Goal: Task Accomplishment & Management: Complete application form

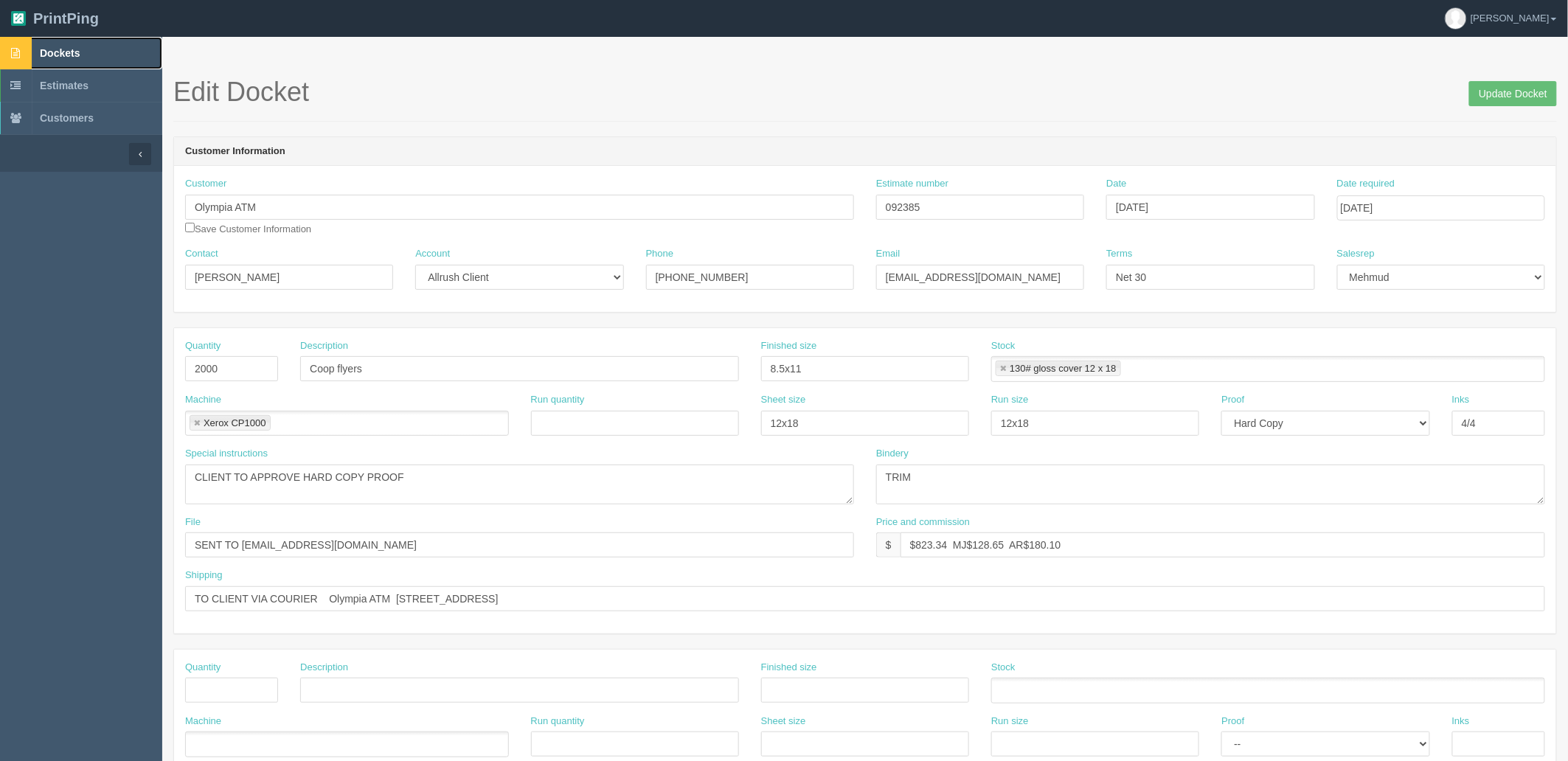
click at [63, 51] on span "Dockets" at bounding box center [59, 53] width 40 height 12
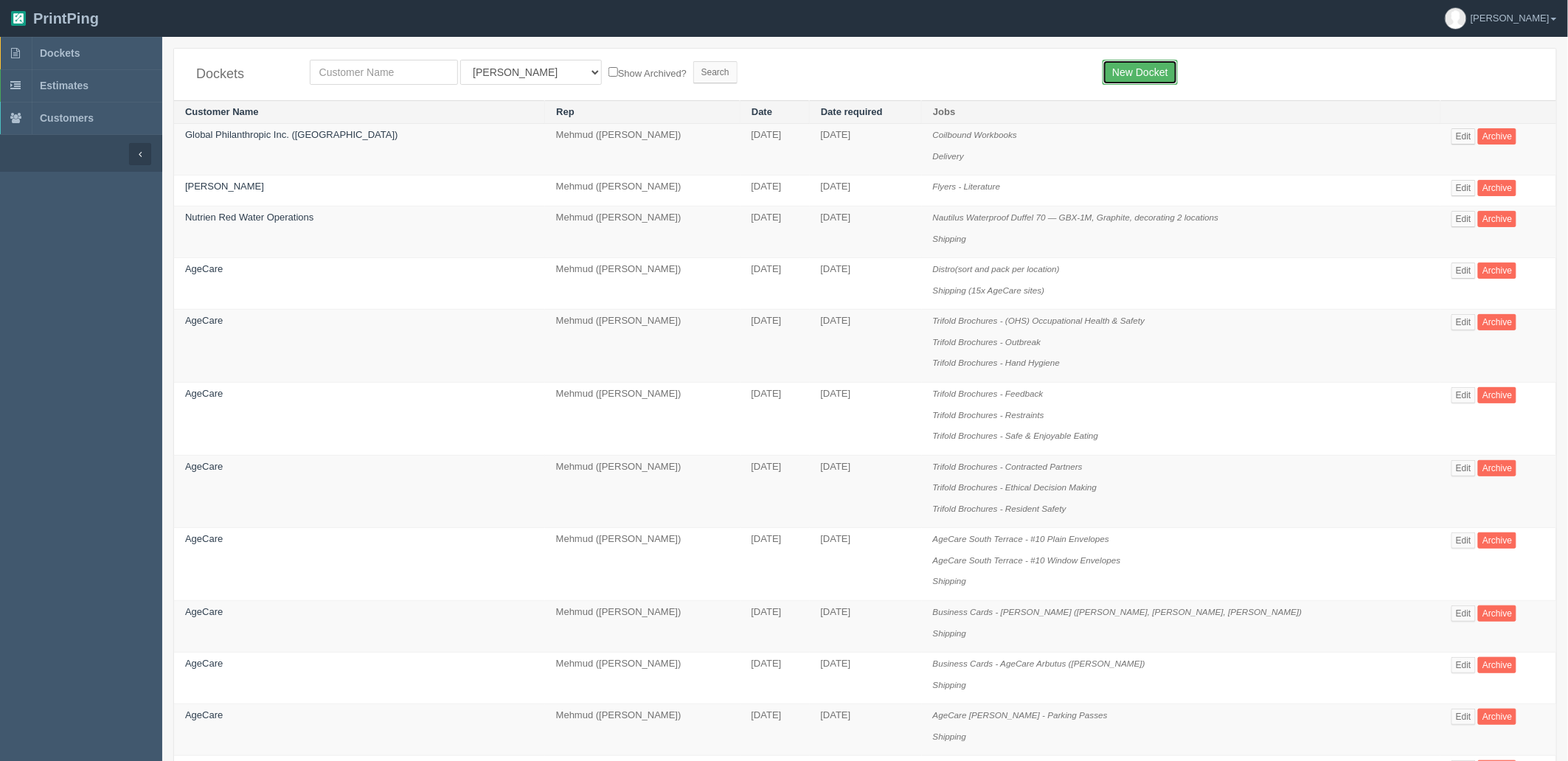
click at [1120, 75] on link "New Docket" at bounding box center [1140, 72] width 75 height 25
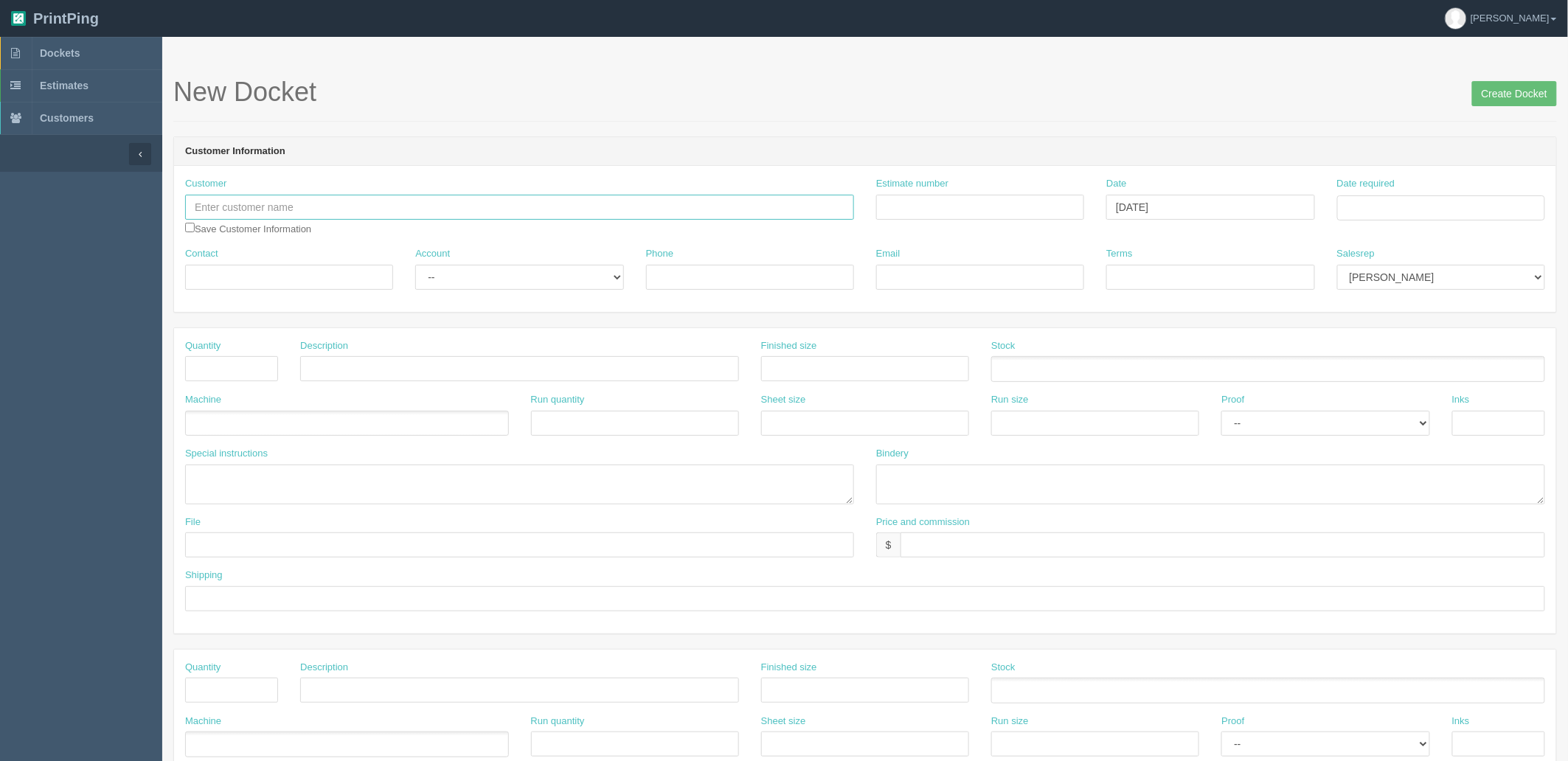
click at [289, 205] on input "text" at bounding box center [519, 207] width 669 height 25
type input "Olympia Trust Company"
type input "Anna Le"
type input "403.261.8457"
type input "lea@olympiatrust.com"
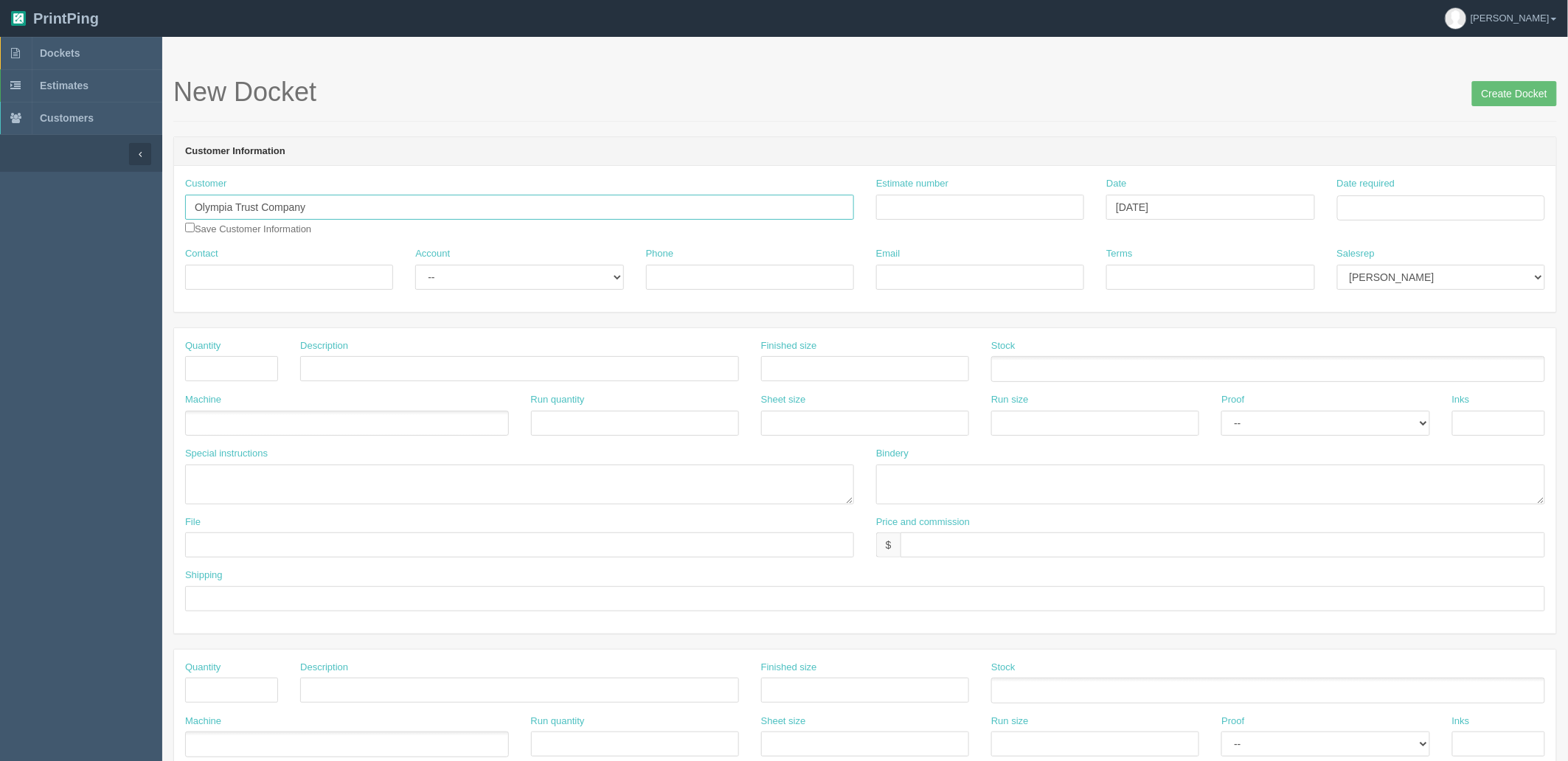
type input "Net 30"
type input "Olympia Trust Company"
type input "Outsource - See quotesheet"
click at [1414, 346] on td "24" at bounding box center [1410, 348] width 21 height 21
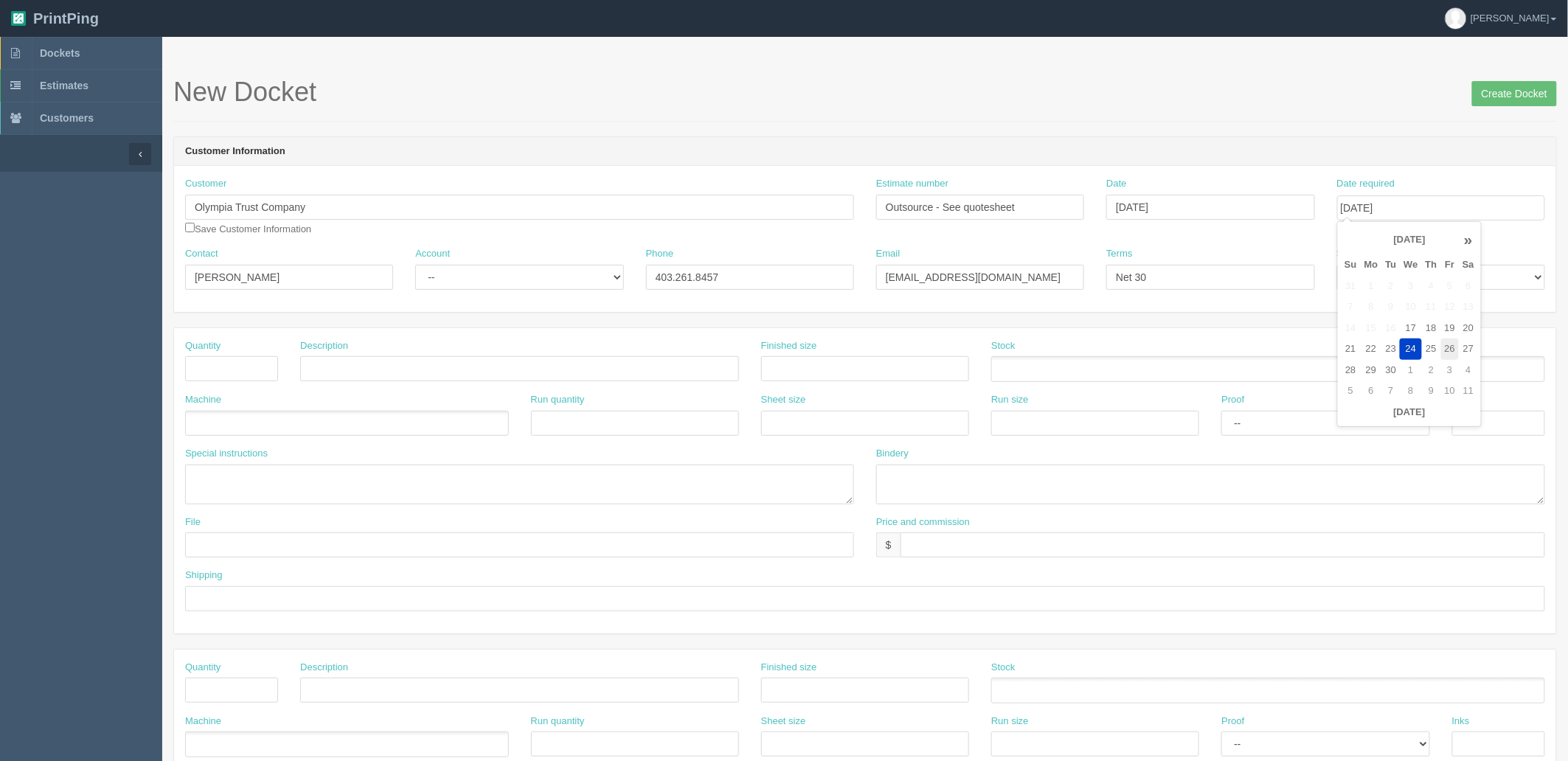
click at [1449, 354] on td "26" at bounding box center [1449, 348] width 18 height 21
type input "September 26, 2025"
click at [1498, 278] on select "Mark Mikayla Aly Amy Stacy Rebecca Matthew Viki Phil Greg Jim Sam Brandon Zach …" at bounding box center [1440, 277] width 208 height 25
select select "8"
click at [1337, 265] on select "Mark Mikayla Aly Amy Stacy Rebecca Matthew Viki Phil Greg Jim Sam Brandon Zach …" at bounding box center [1440, 277] width 208 height 25
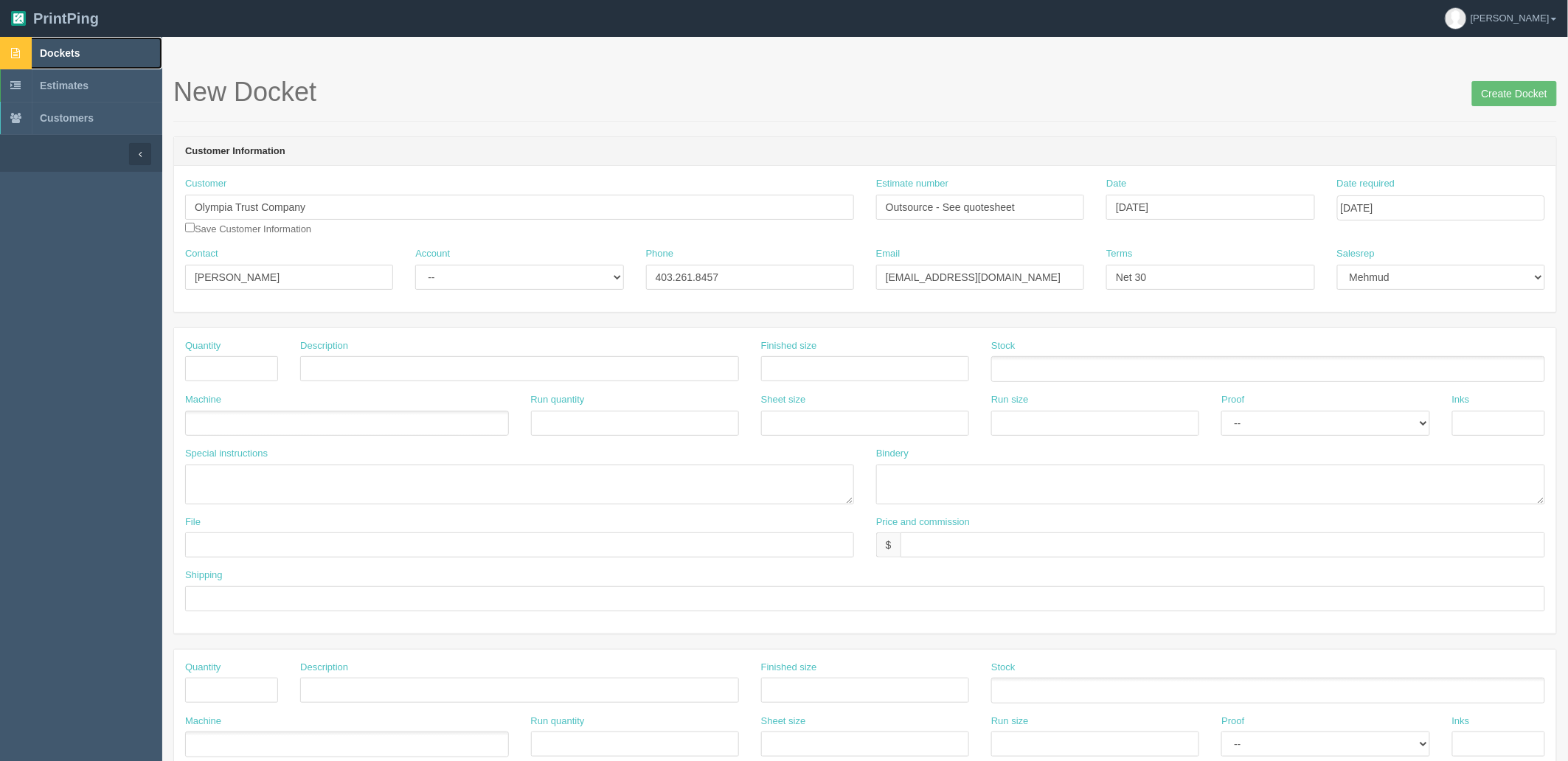
click at [82, 49] on link "Dockets" at bounding box center [81, 53] width 162 height 33
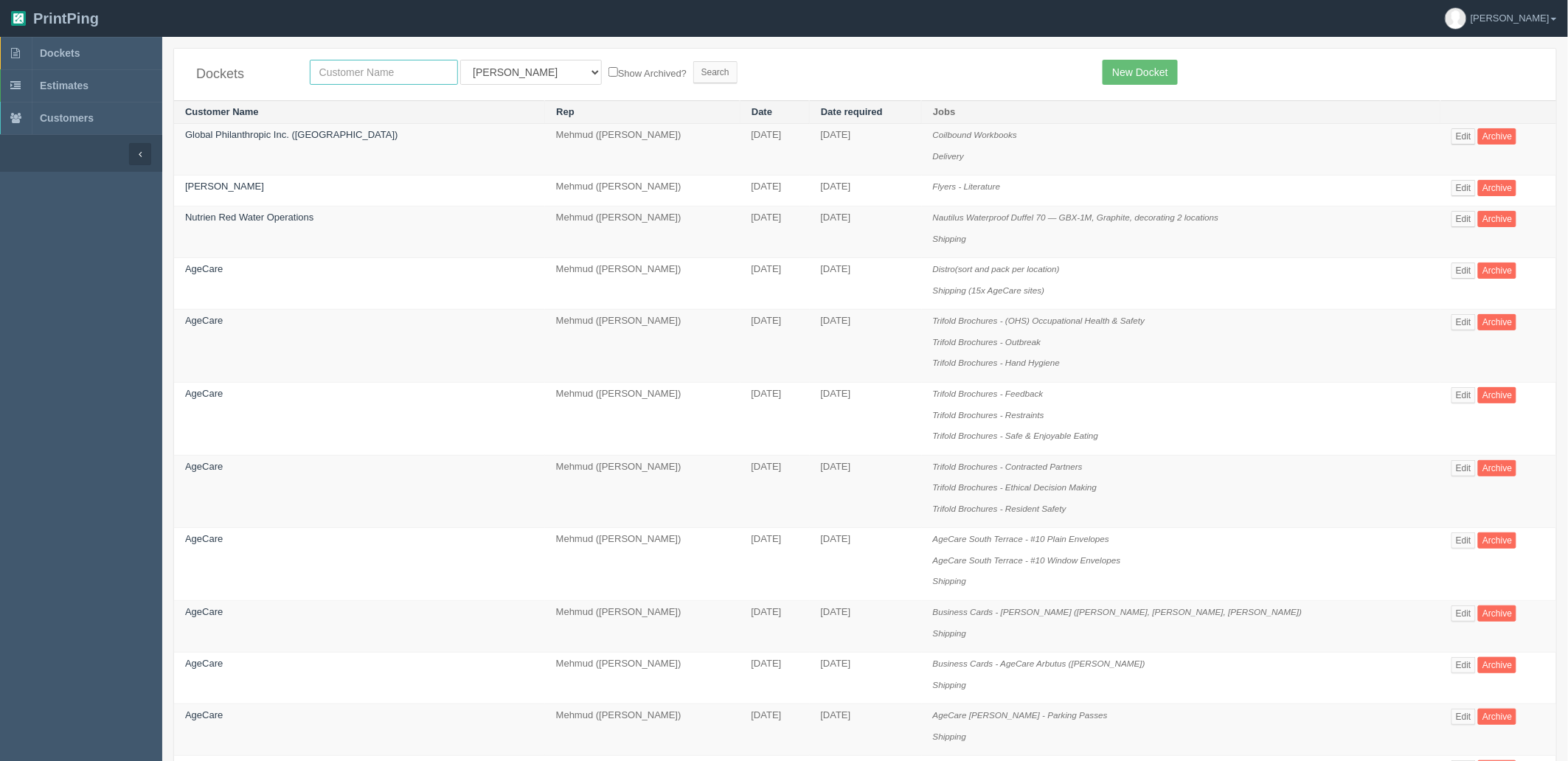
click at [381, 75] on input "text" at bounding box center [384, 72] width 148 height 25
type input "olympia"
click at [693, 61] on input "Search" at bounding box center [715, 72] width 45 height 22
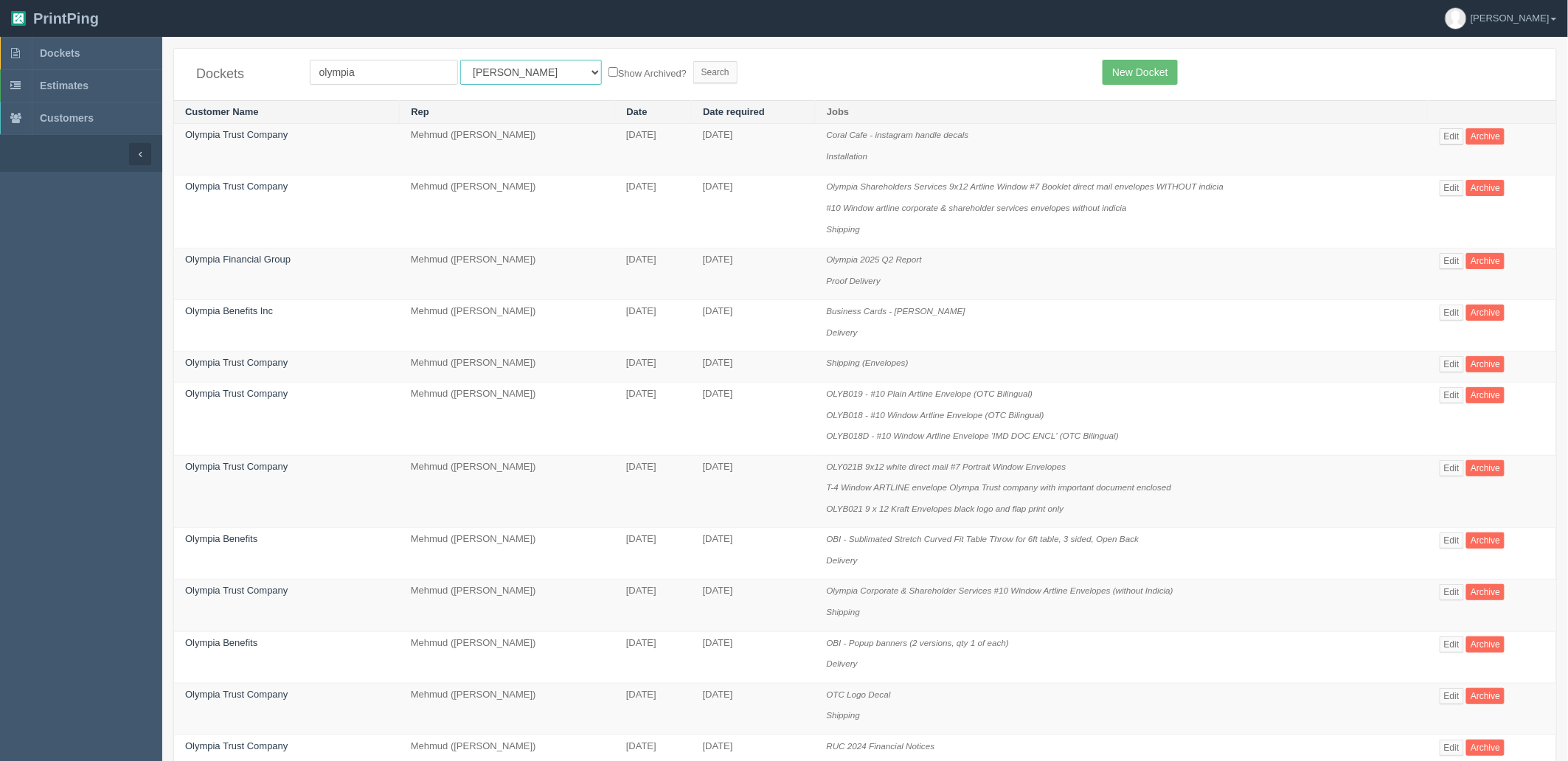
drag, startPoint x: 509, startPoint y: 69, endPoint x: 506, endPoint y: 80, distance: 11.4
click at [509, 69] on select "All Users Ali Ali Test 1 Aly Amy Ankit Arif Brandon Dan France Greg Jim Mark Ma…" at bounding box center [531, 72] width 141 height 25
select select "8"
click at [460, 60] on select "All Users Ali Ali Test 1 Aly Amy Ankit Arif Brandon Dan France Greg Jim Mark Ma…" at bounding box center [531, 72] width 141 height 25
click at [693, 69] on input "Search" at bounding box center [715, 72] width 45 height 22
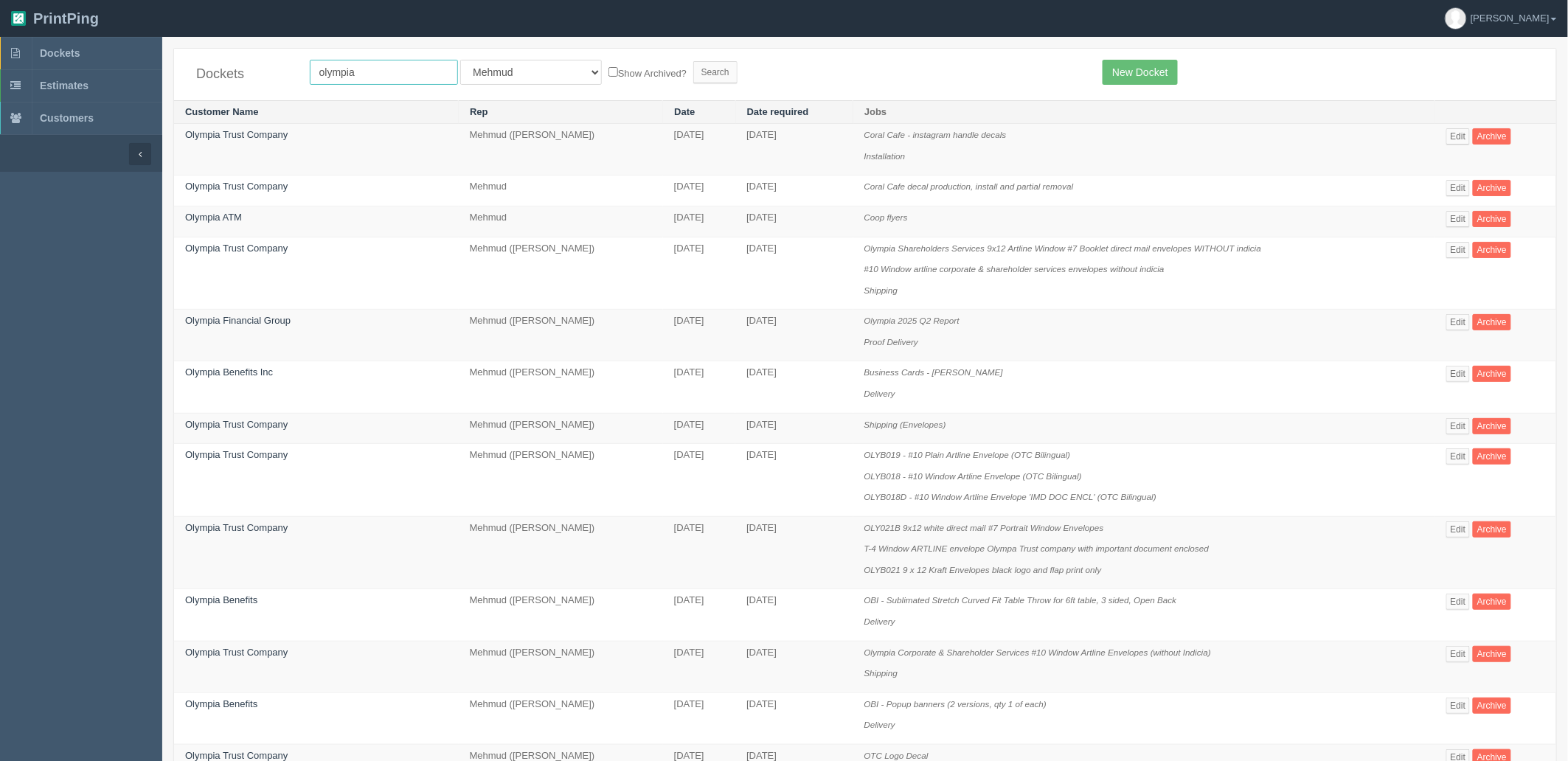
drag, startPoint x: 385, startPoint y: 77, endPoint x: 225, endPoint y: 55, distance: 161.5
click at [229, 56] on div "Dockets olympia All Users Ali Ali Test 1 Aly Amy Ankit Arif Brandon Dan France …" at bounding box center [865, 74] width 1382 height 51
type input "coral"
click at [693, 61] on input "Search" at bounding box center [715, 72] width 45 height 22
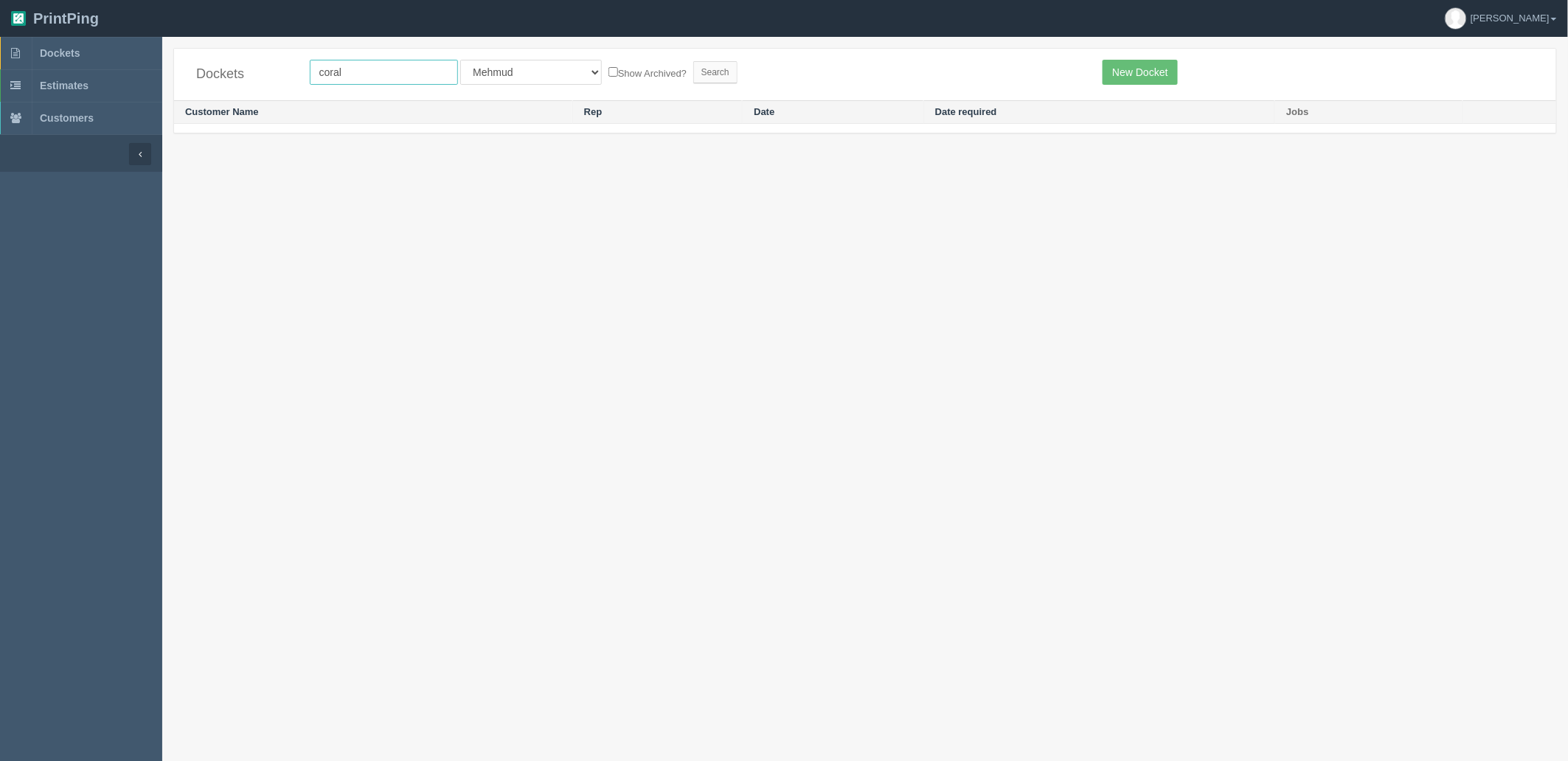
drag, startPoint x: 373, startPoint y: 70, endPoint x: 210, endPoint y: 71, distance: 163.0
click at [216, 71] on div "Dockets coral All Users [PERSON_NAME] Test 1 [PERSON_NAME] [PERSON_NAME] [PERSO…" at bounding box center [865, 74] width 1382 height 51
type input "olympia"
click at [693, 61] on input "Search" at bounding box center [715, 72] width 45 height 22
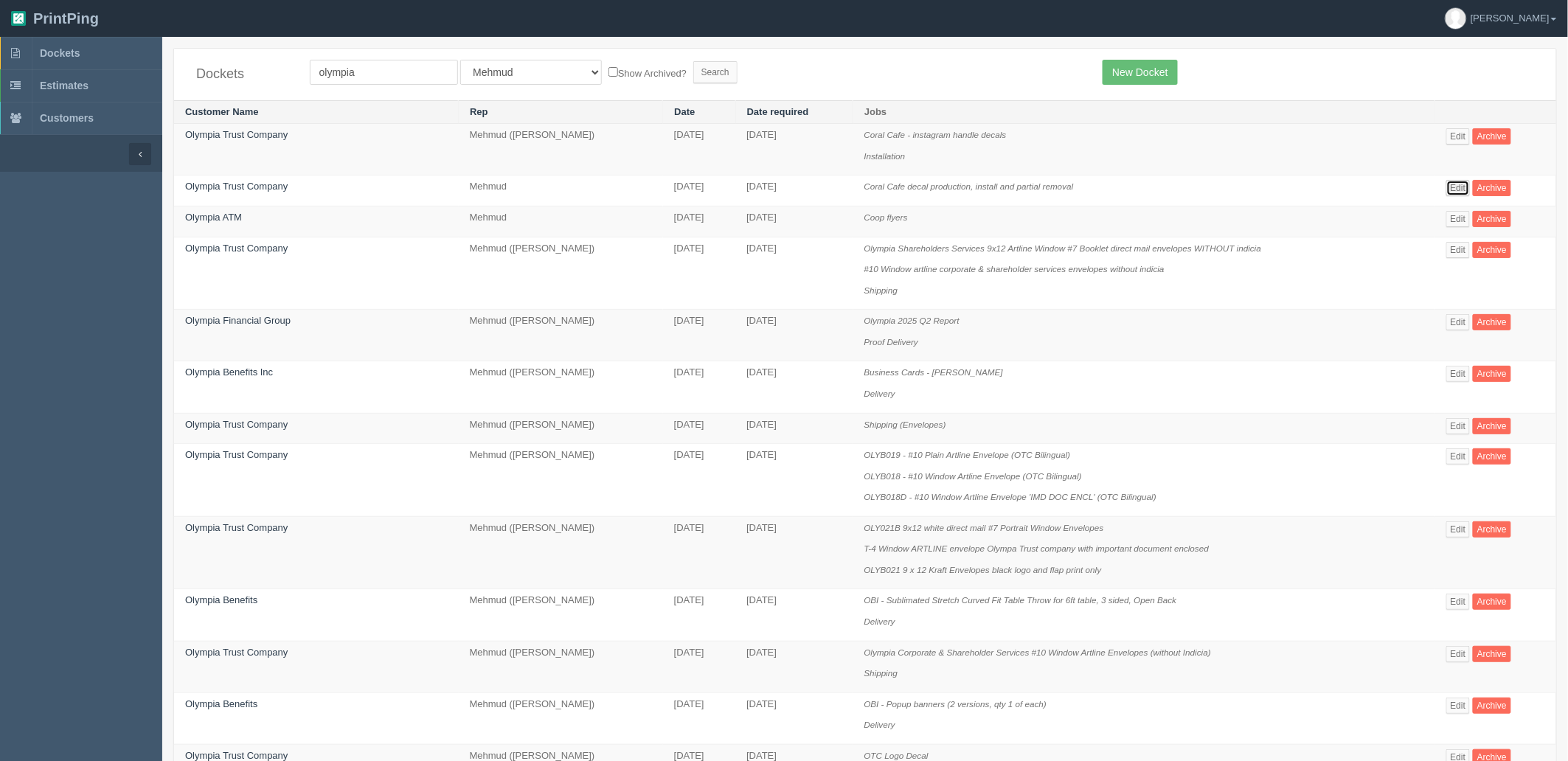
click at [1460, 184] on link "Edit" at bounding box center [1458, 188] width 24 height 16
click at [205, 184] on link "Olympia Trust Company" at bounding box center [236, 186] width 103 height 11
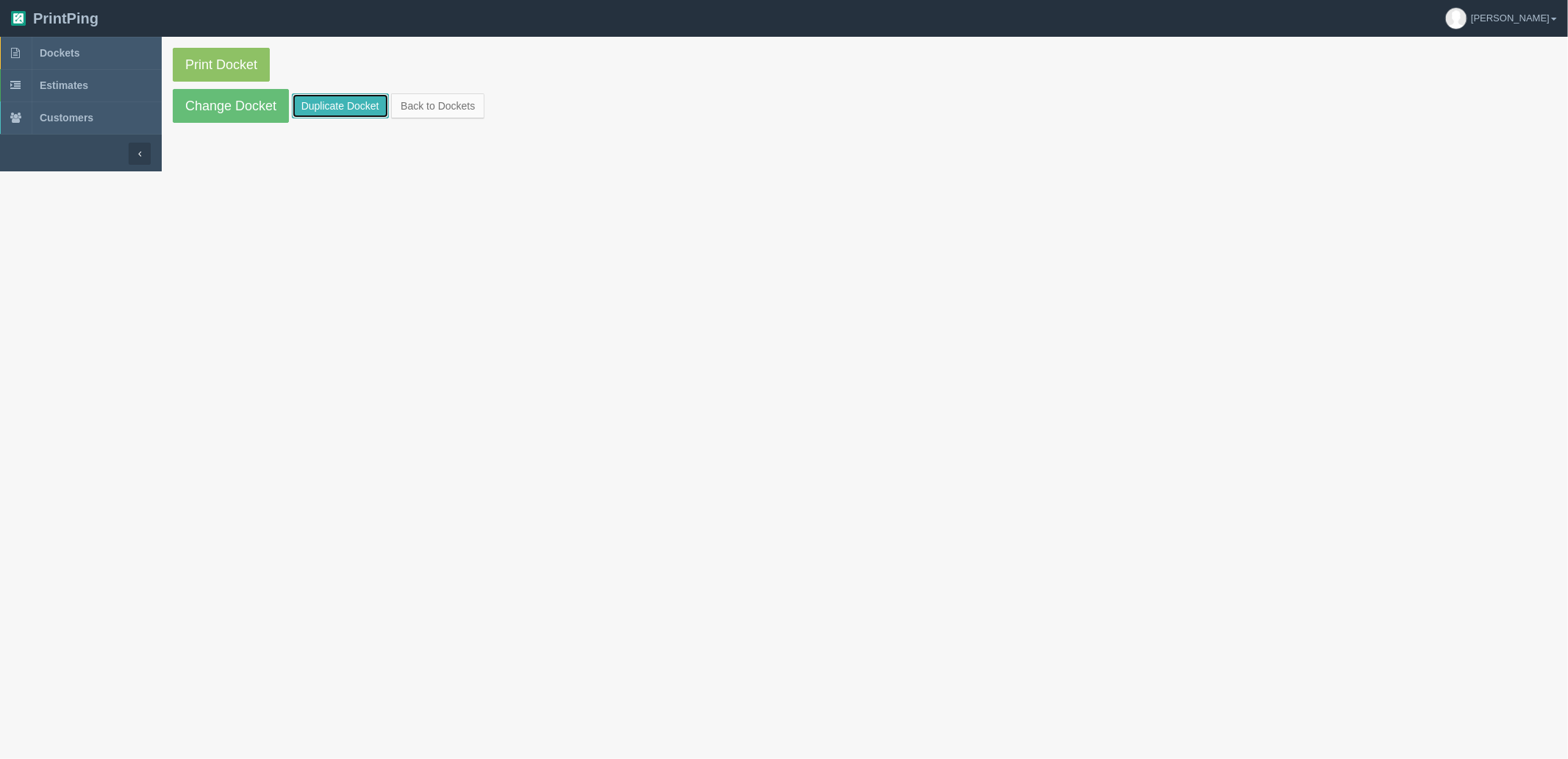
click at [325, 109] on link "Duplicate Docket" at bounding box center [340, 106] width 97 height 25
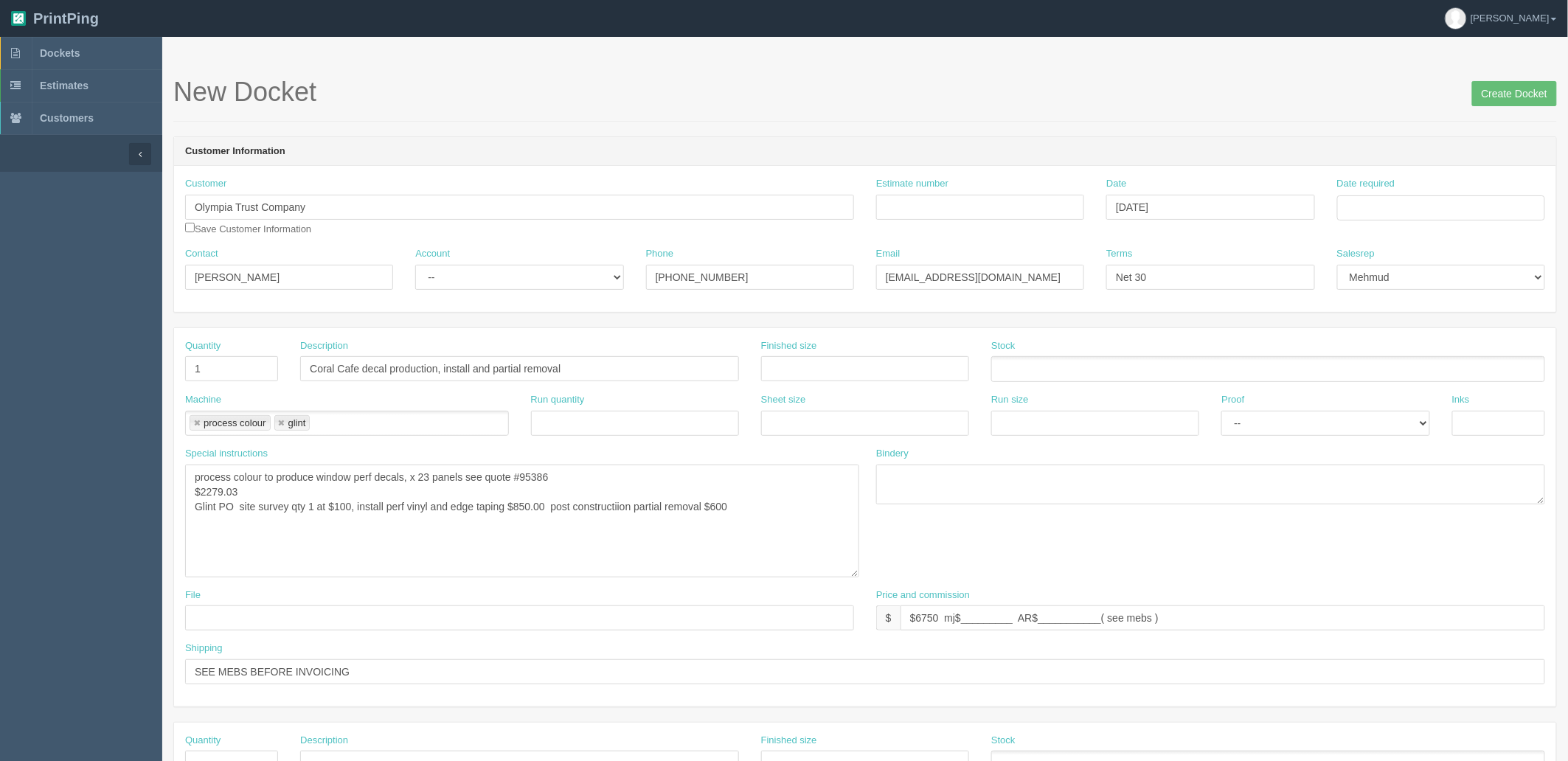
drag, startPoint x: 850, startPoint y: 499, endPoint x: 856, endPoint y: 581, distance: 82.2
click at [856, 577] on textarea "process colour to produce window perf decals, x 23 panels see quote #95386 $227…" at bounding box center [522, 521] width 674 height 113
drag, startPoint x: 925, startPoint y: 626, endPoint x: 942, endPoint y: 626, distance: 17.0
click at [942, 626] on input "$6750 mj$_________ AR$___________( see mebs )" at bounding box center [1222, 626] width 644 height 25
drag, startPoint x: 968, startPoint y: 628, endPoint x: 1025, endPoint y: 646, distance: 59.8
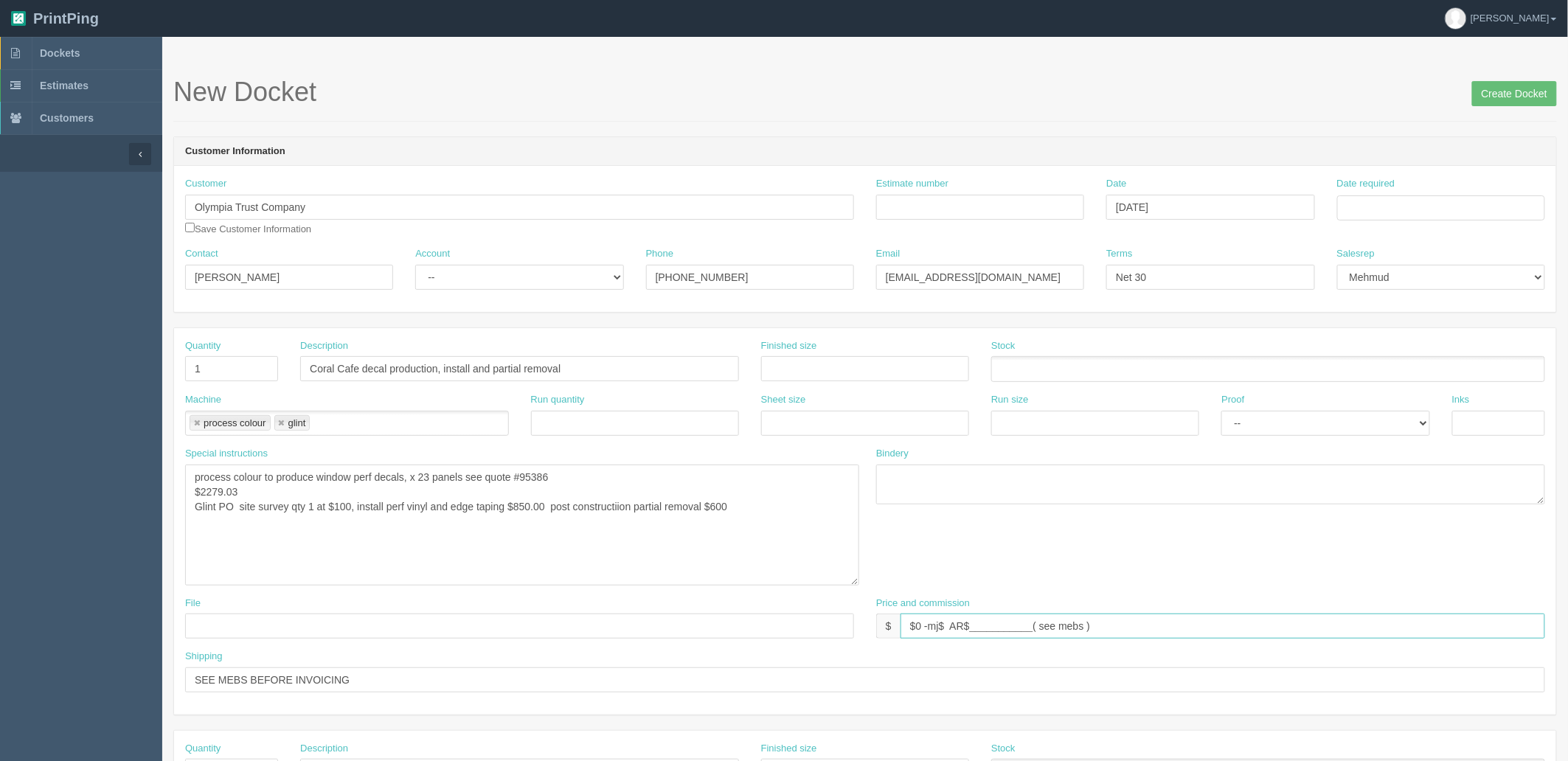
click at [970, 629] on input "$0 -mj$ AR$___________( see mebs )" at bounding box center [1222, 626] width 644 height 25
drag, startPoint x: 924, startPoint y: 621, endPoint x: 1316, endPoint y: 608, distance: 392.2
click at [1315, 608] on div "Price and commission $ $0 -mj$ -AR$___________( see mebs )" at bounding box center [1210, 617] width 669 height 43
click at [967, 621] on input "$0 mj & AR$(revised original docket)" at bounding box center [1222, 626] width 644 height 25
click at [1047, 621] on input "$0 mj & AR$($comm revised original docket)" at bounding box center [1222, 626] width 644 height 25
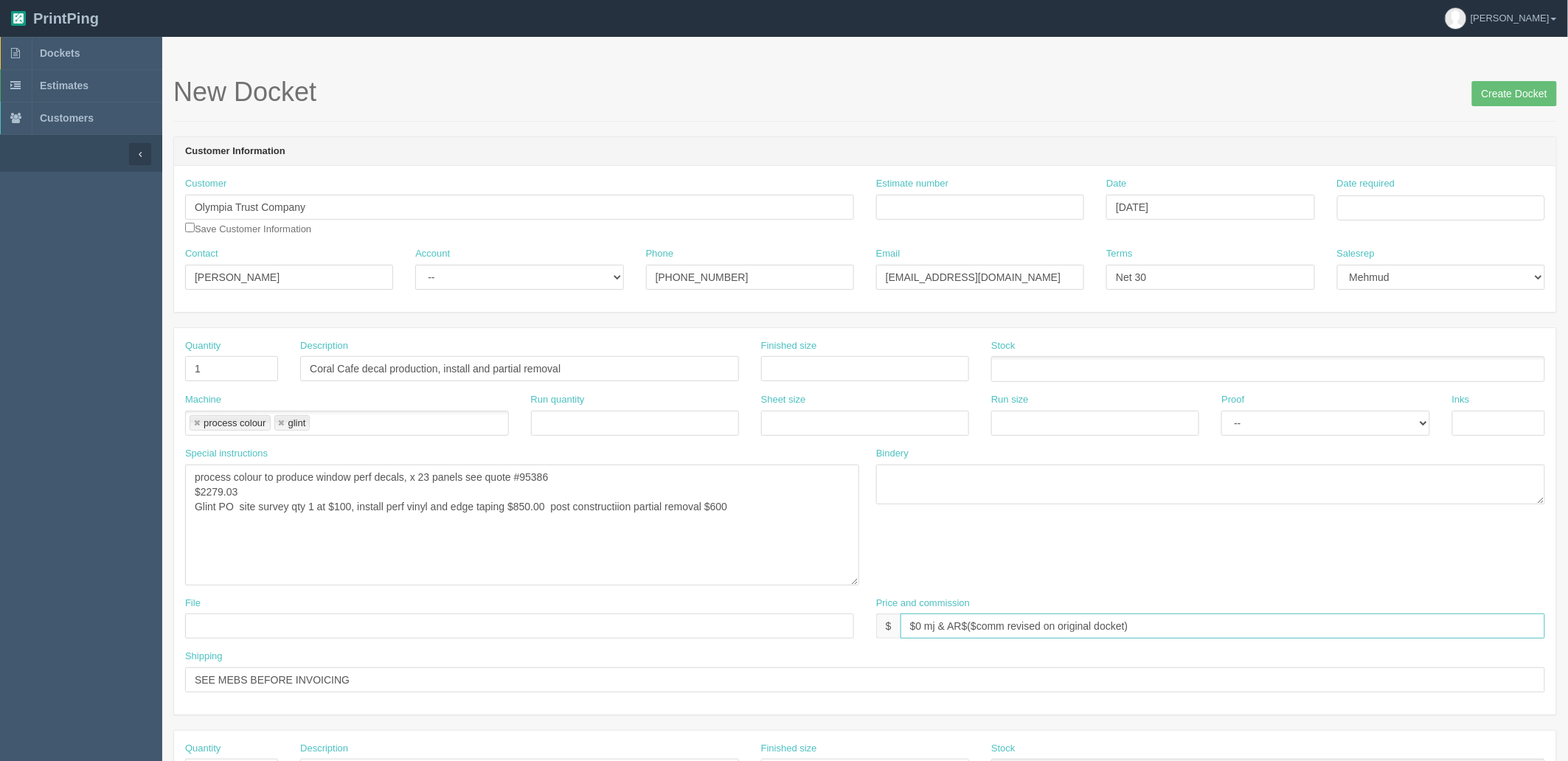
type input "$0 mj & AR$($comm revised on original docket)"
click at [315, 526] on textarea "process colour to produce window perf decals, x 23 panels see quote #95386 $227…" at bounding box center [522, 525] width 674 height 121
drag, startPoint x: 121, startPoint y: 452, endPoint x: 15, endPoint y: 435, distance: 107.4
click at [15, 435] on section "Dockets Estimates Customers" at bounding box center [784, 728] width 1568 height 1383
paste textarea "14 & 15 (door)- 30.25W x 75.5H - plus 3 inches H Contravision Campaign 60/40 Pe…"
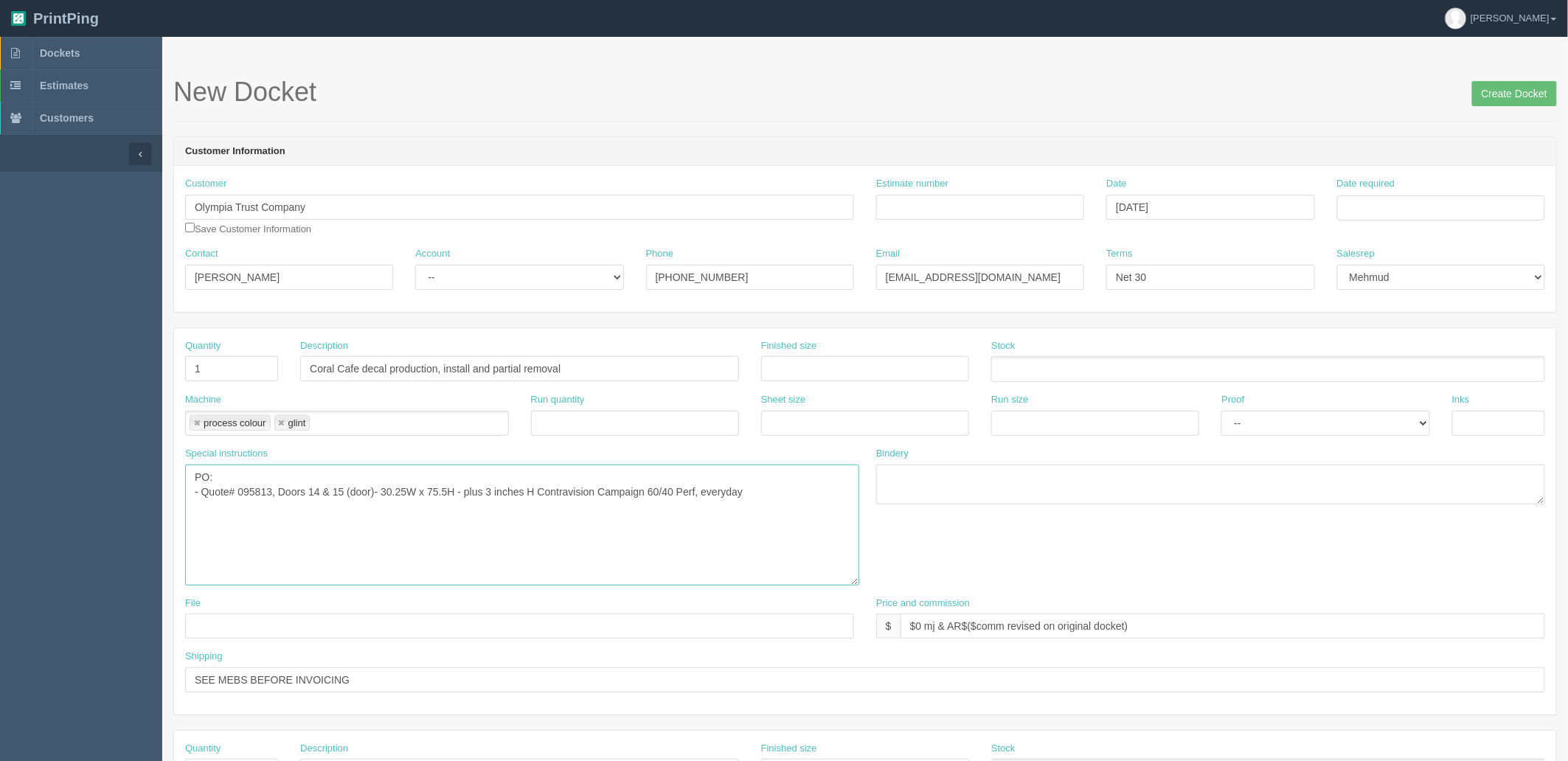
click at [516, 513] on textarea "process colour to produce window perf decals, x 23 panels see quote #95386 $227…" at bounding box center [522, 525] width 674 height 121
click at [813, 488] on textarea "process colour to produce window perf decals, x 23 panels see quote #95386 $227…" at bounding box center [522, 525] width 674 height 121
type textarea "PO: - Quote# 095813, Doors 14 & 15 (door)- 30.25W x 75.5H - plus 3 inches H Con…"
drag, startPoint x: 283, startPoint y: 425, endPoint x: 445, endPoint y: 327, distance: 189.3
click at [283, 424] on link at bounding box center [282, 423] width 9 height 9
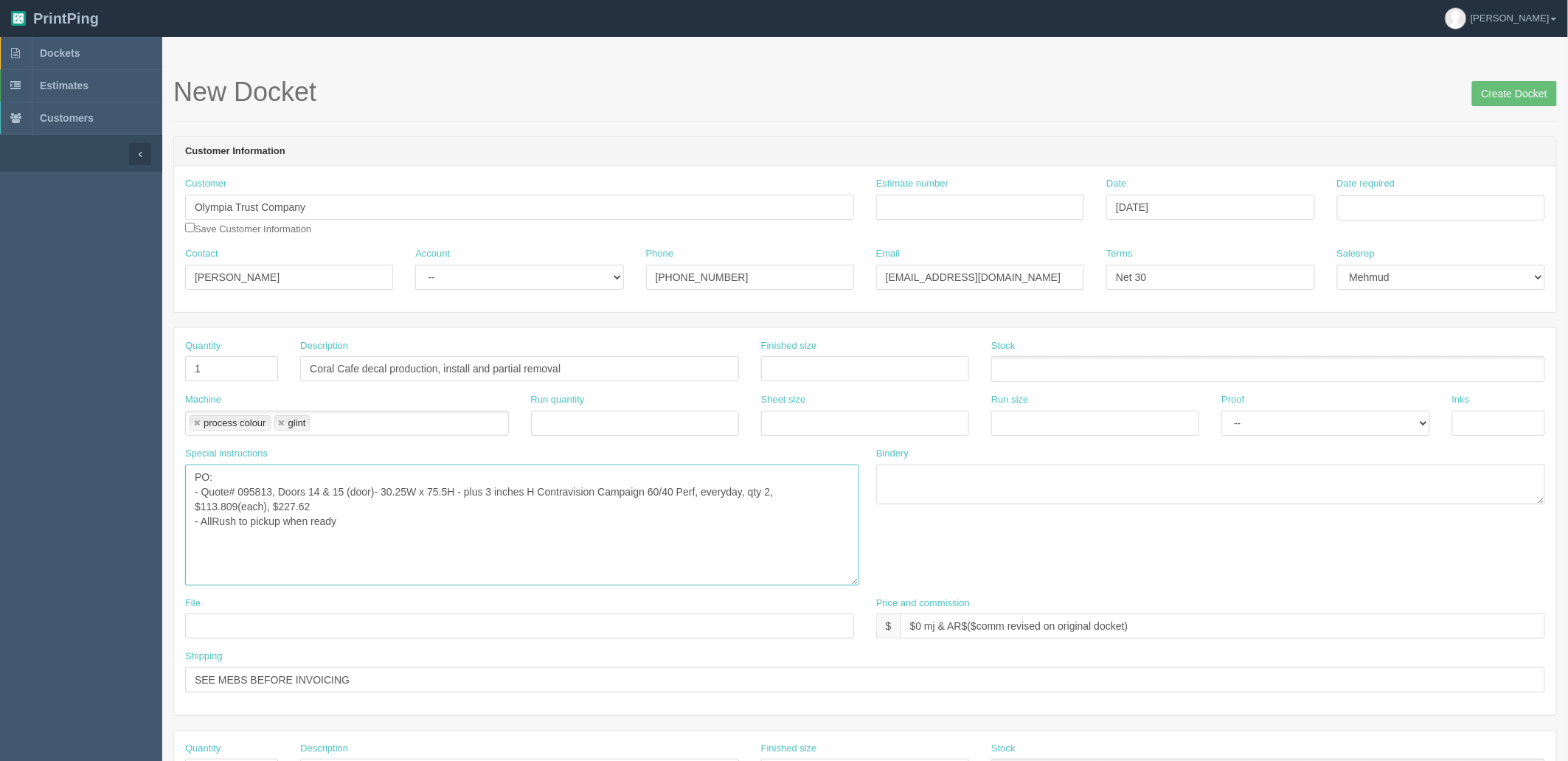
type input "process colour"
type textarea "PO: - Quote# 095813, Doors 14 & 15 (door)- 30.25W x 75.5H - plus 3 inches H Con…"
click at [464, 267] on select "-- Existing Client Allrush Client Rep Client" at bounding box center [519, 277] width 208 height 25
select select "Allrush Client"
click at [416, 265] on select "-- Existing Client Allrush Client Rep Client" at bounding box center [519, 277] width 208 height 25
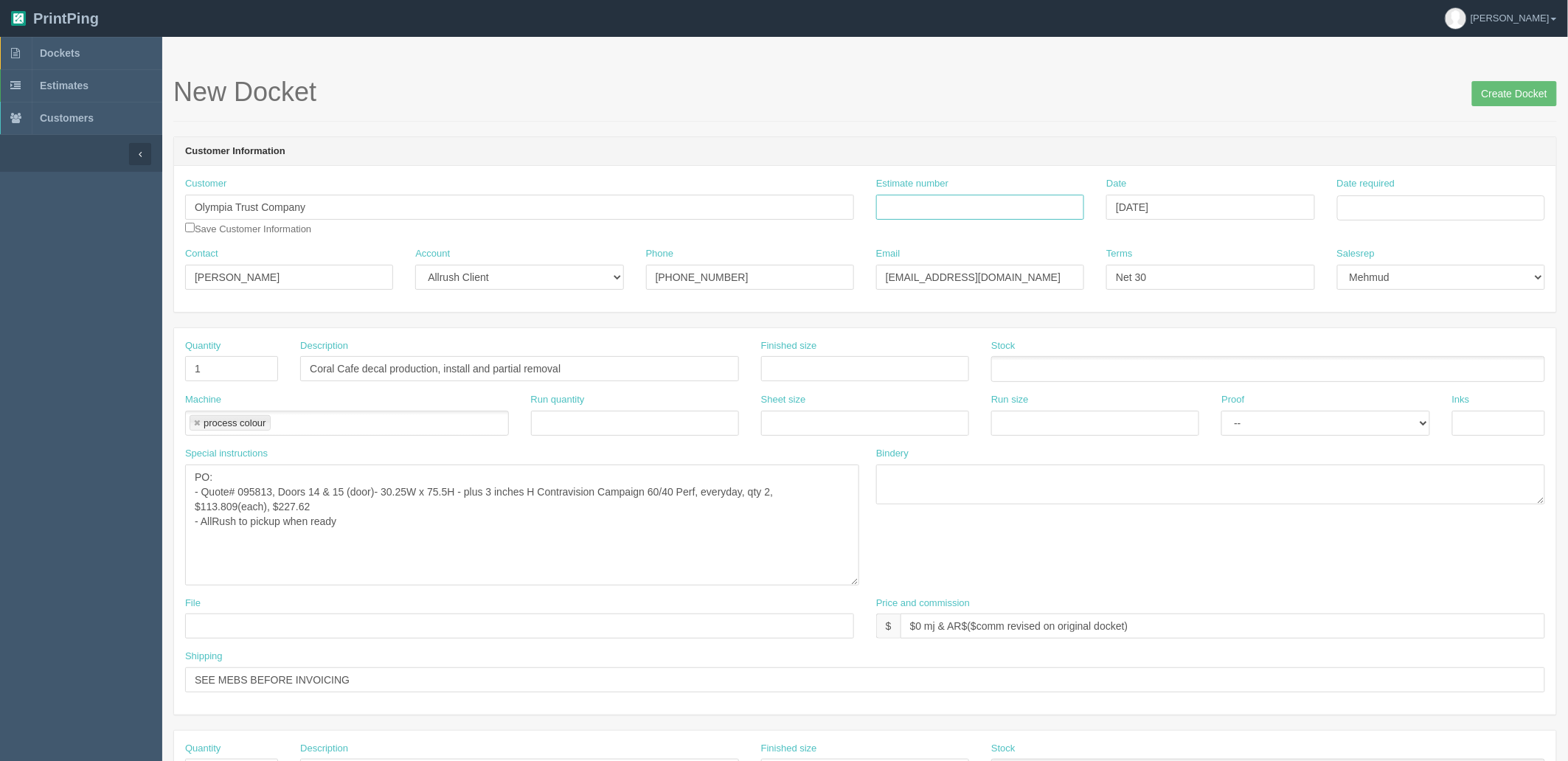
click at [972, 204] on input "Estimate number" at bounding box center [979, 207] width 208 height 25
type input "Outsource"
click at [1433, 347] on td "25" at bounding box center [1431, 348] width 19 height 21
type input "[DATE]"
click at [1097, 111] on div "New Docket Create Docket" at bounding box center [865, 99] width 1384 height 45
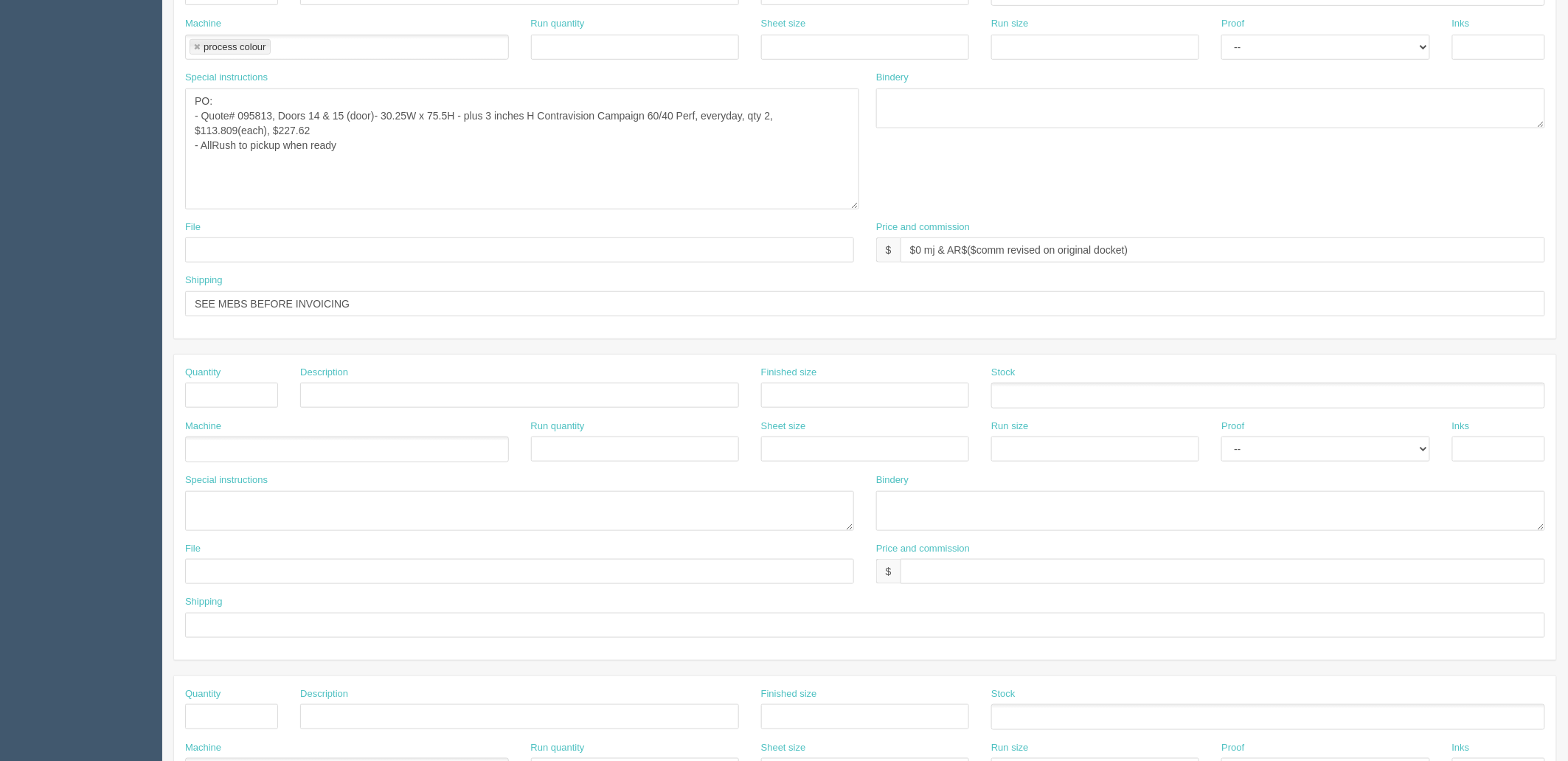
scroll to position [410, 0]
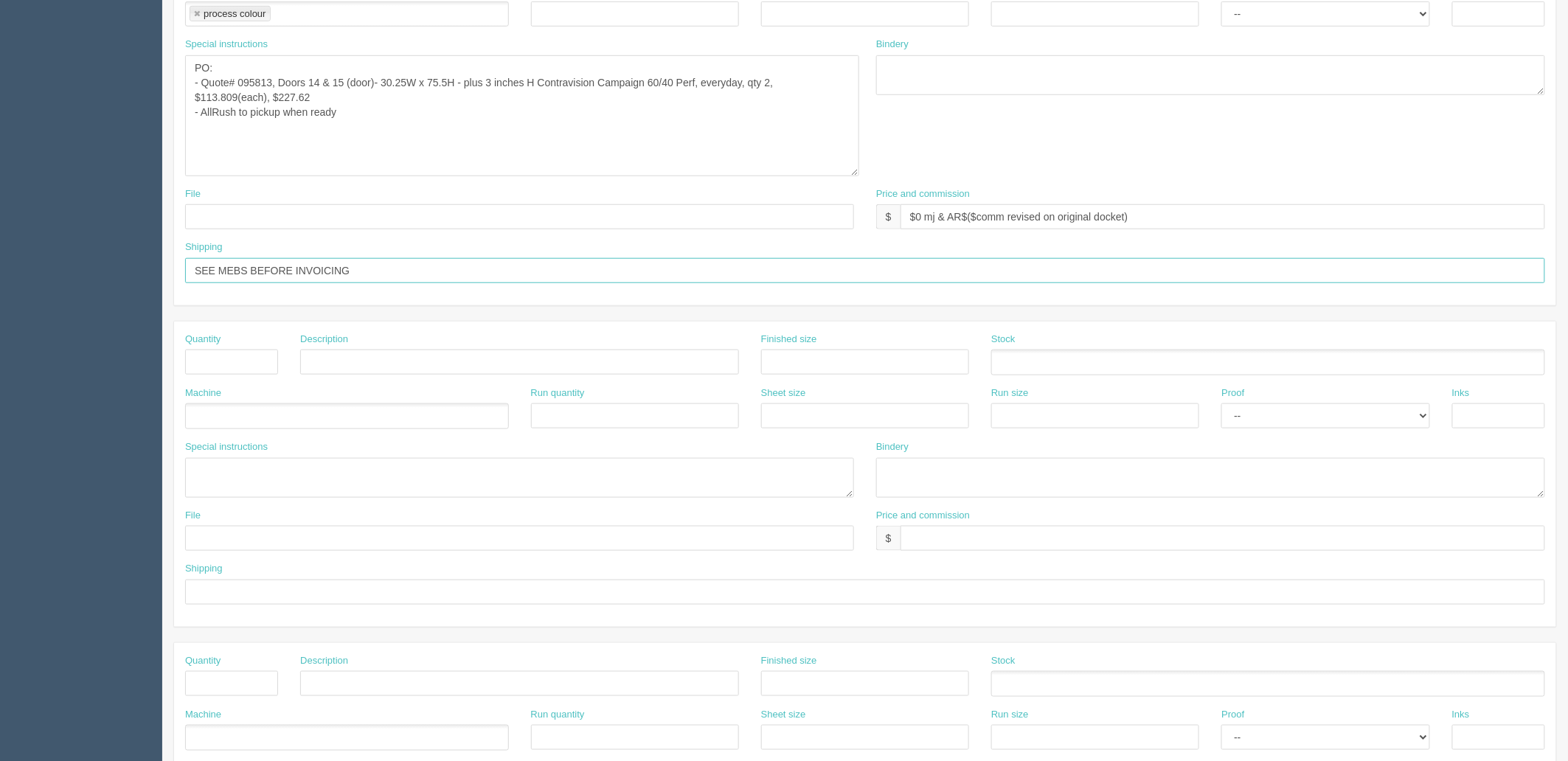
click at [380, 268] on input "SEE MEBS BEFORE INVOICING" at bounding box center [865, 271] width 1360 height 25
click at [358, 214] on input "text" at bounding box center [519, 217] width 669 height 25
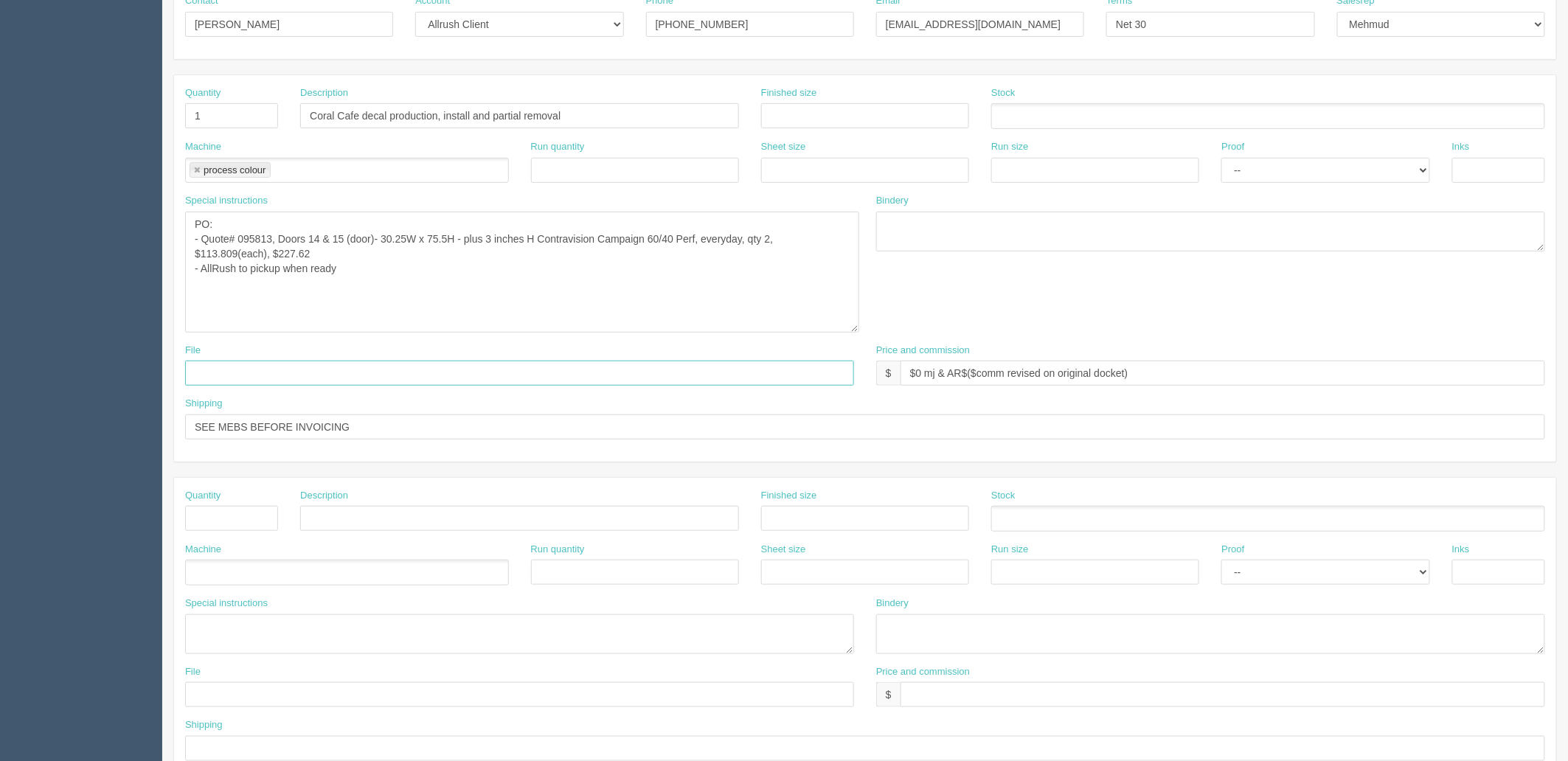
scroll to position [0, 0]
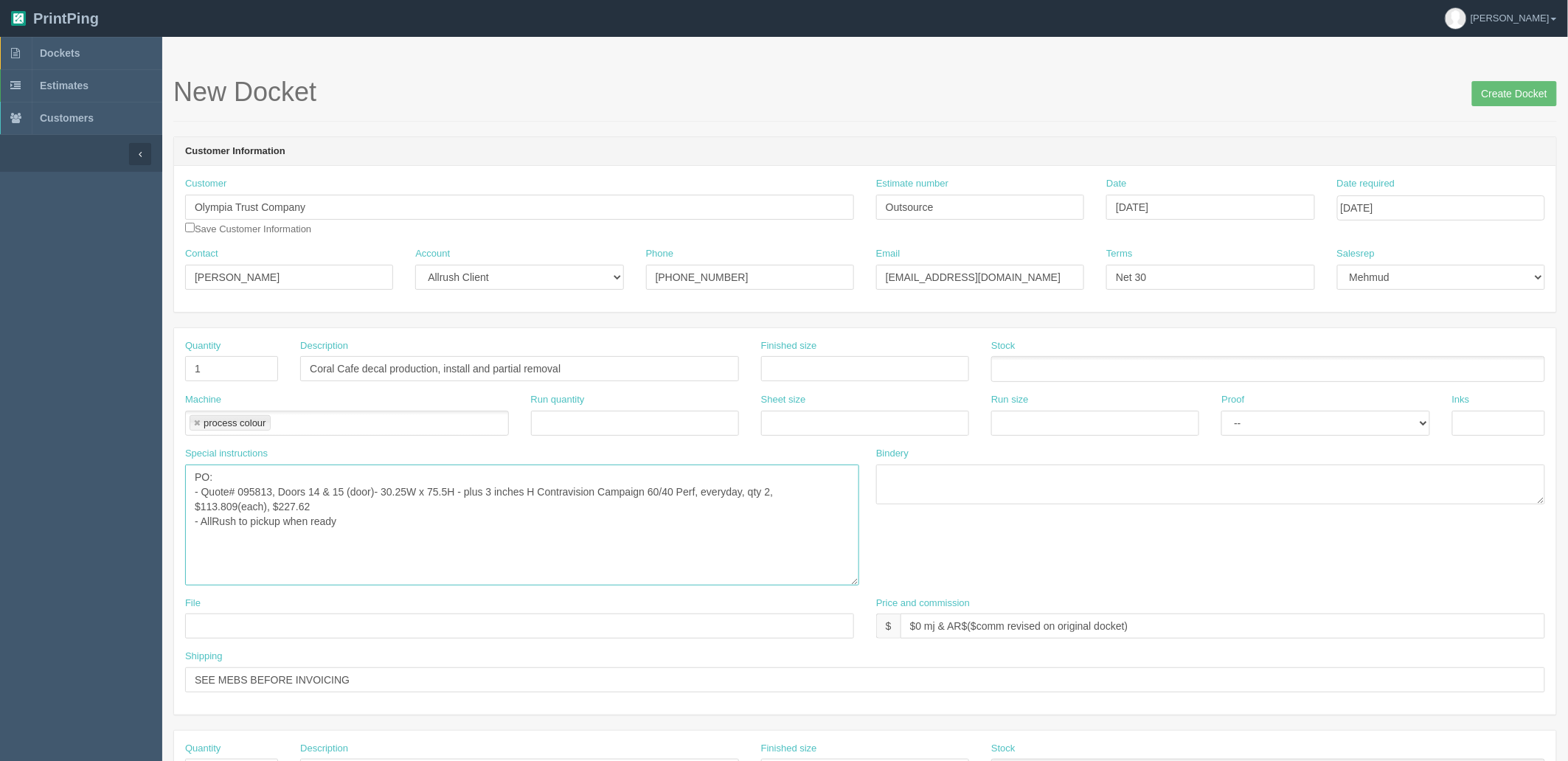
click at [417, 522] on textarea "process colour to produce window perf decals, x 23 panels see quote #95386 $227…" at bounding box center [522, 525] width 674 height 121
click at [393, 367] on input "Coral Cafe decal production, install and partial removal" at bounding box center [520, 368] width 439 height 25
type input "Coral Cafe reprinting doors decals"
click at [1532, 93] on input "Create Docket" at bounding box center [1514, 93] width 85 height 25
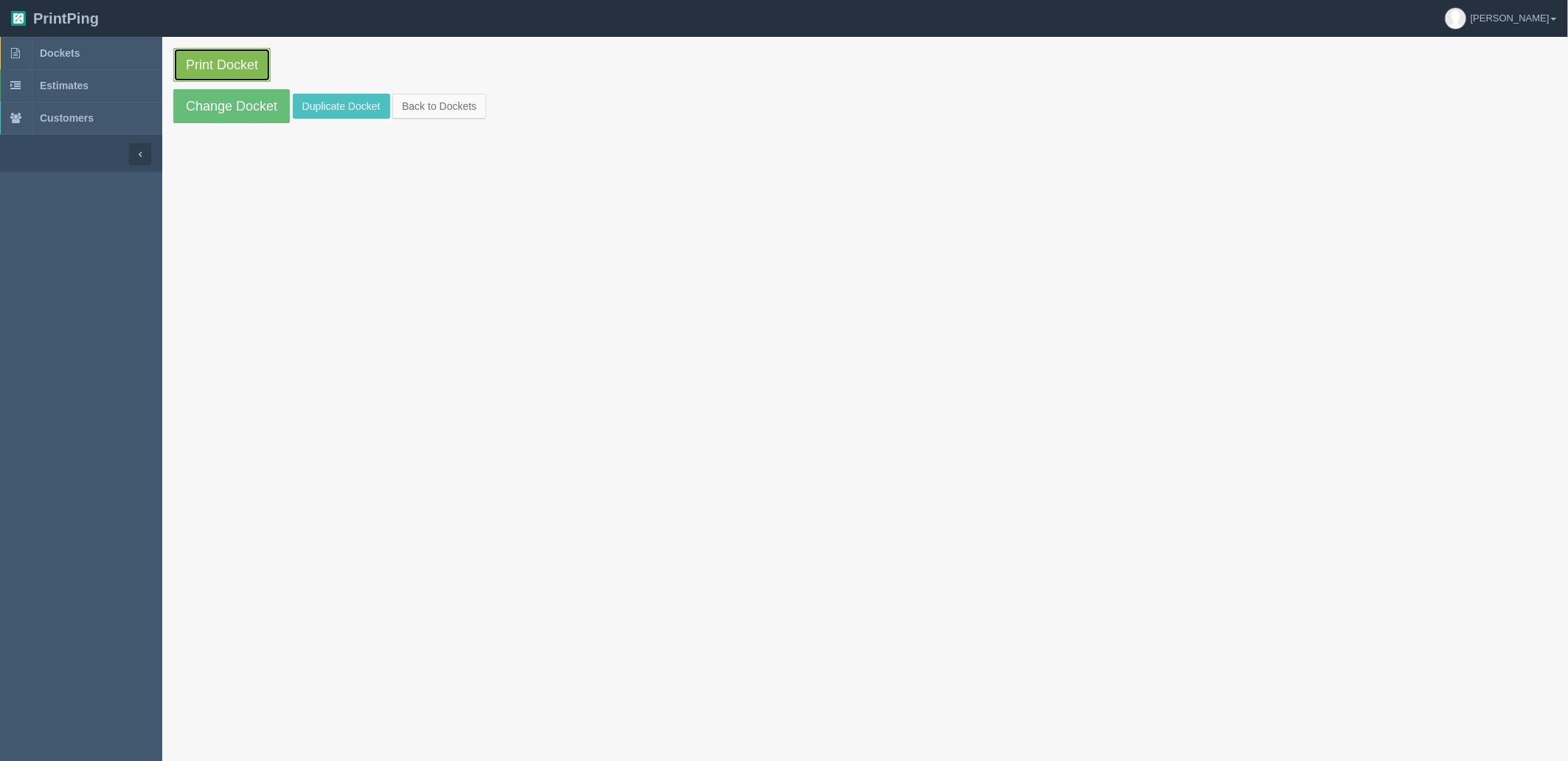
click at [237, 60] on link "Print Docket" at bounding box center [222, 65] width 98 height 34
click at [105, 57] on link "Dockets" at bounding box center [81, 53] width 162 height 33
